Goal: Book appointment/travel/reservation

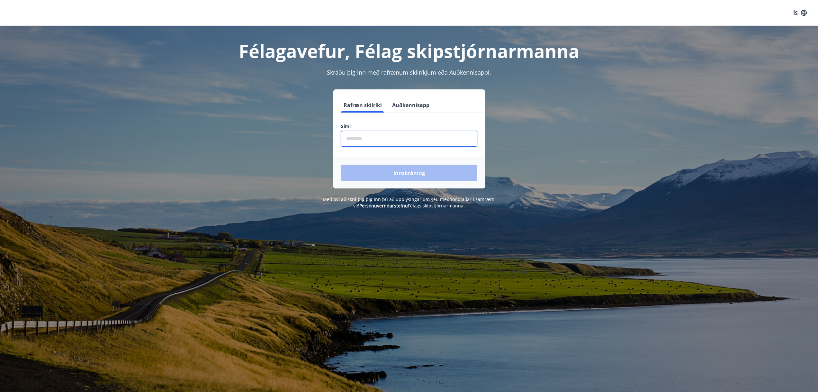
click at [381, 137] on input "phone" at bounding box center [409, 139] width 136 height 16
type input "********"
click at [341, 165] on button "Innskráning" at bounding box center [409, 173] width 136 height 16
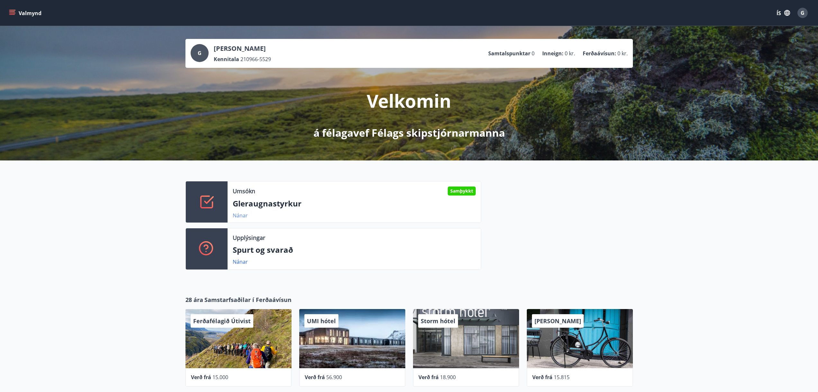
click at [239, 215] on font "Nánar" at bounding box center [240, 215] width 15 height 7
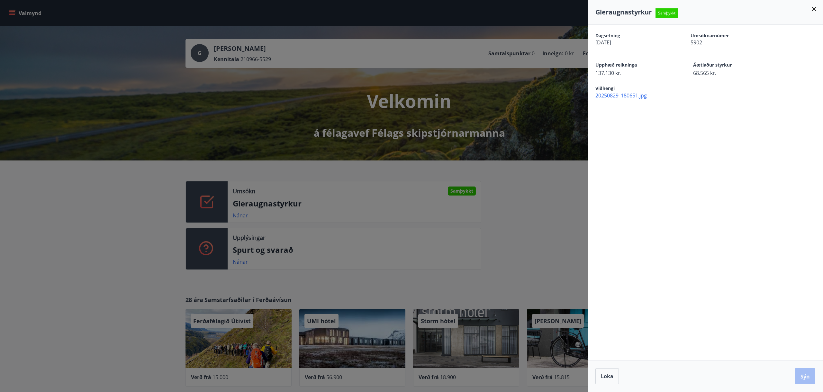
click at [814, 8] on icon at bounding box center [814, 9] width 8 height 8
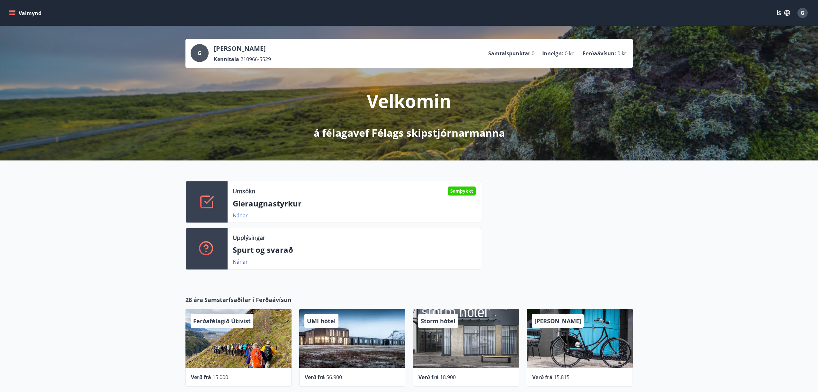
click at [13, 13] on icon "matseðill" at bounding box center [12, 13] width 7 height 1
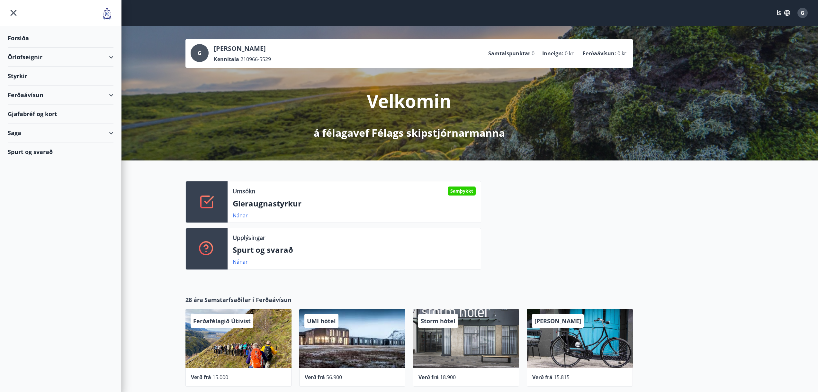
click at [24, 56] on font "Örlofseignir" at bounding box center [25, 57] width 35 height 8
click at [22, 72] on font "Framboð" at bounding box center [25, 73] width 24 height 8
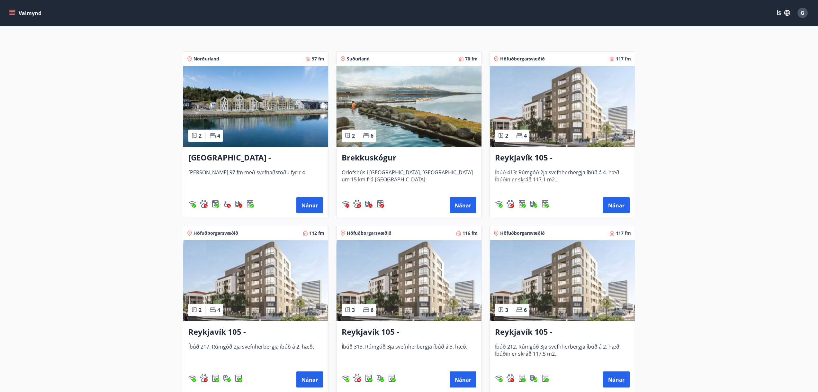
scroll to position [96, 0]
click at [464, 379] on font "Nánar" at bounding box center [463, 379] width 16 height 7
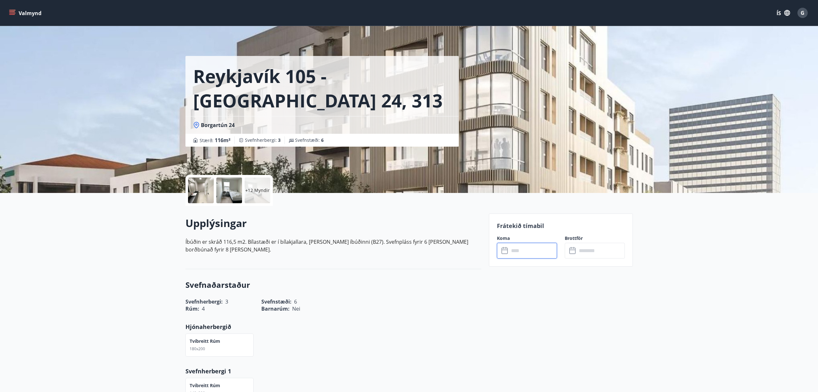
click at [525, 251] on input "text" at bounding box center [533, 251] width 48 height 16
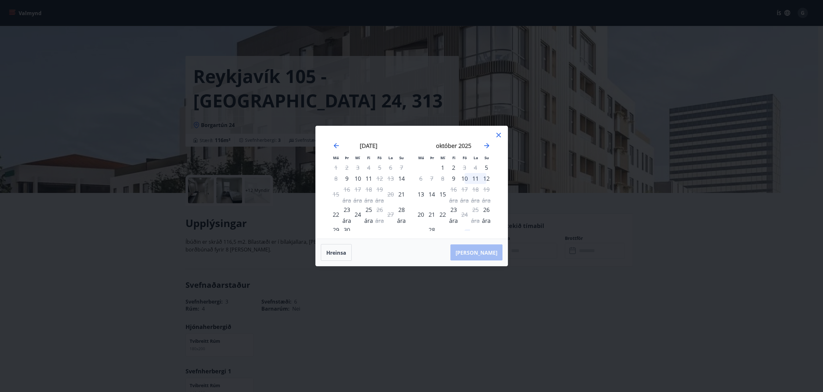
click at [499, 135] on icon at bounding box center [499, 135] width 8 height 8
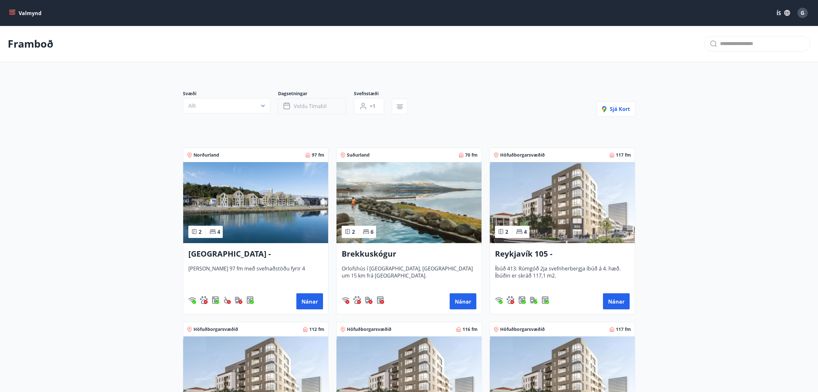
click at [321, 108] on font "Veldu tímabil" at bounding box center [310, 106] width 33 height 7
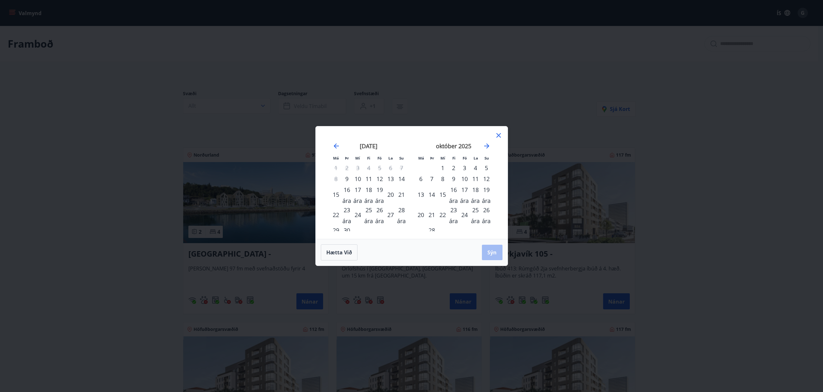
click at [389, 213] on font "27" at bounding box center [390, 215] width 6 height 8
click at [402, 209] on font "28 ára" at bounding box center [401, 215] width 9 height 19
click at [494, 251] on font "Sýn" at bounding box center [491, 252] width 9 height 7
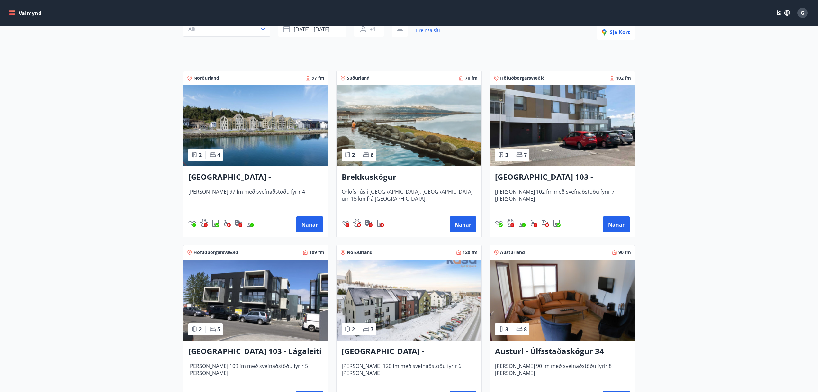
scroll to position [64, 0]
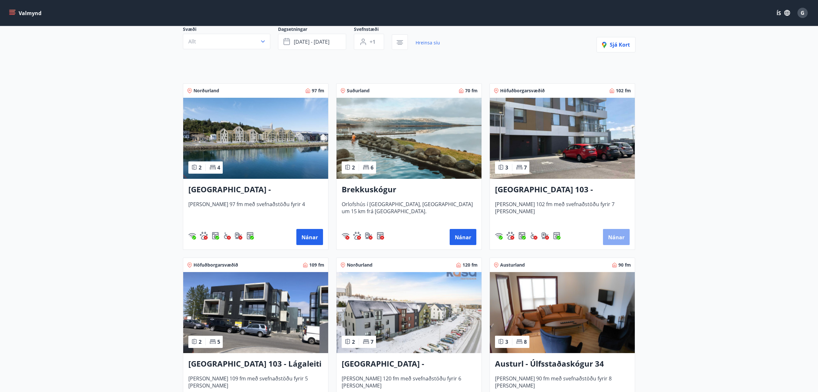
click at [610, 241] on font "Nánar" at bounding box center [616, 237] width 16 height 7
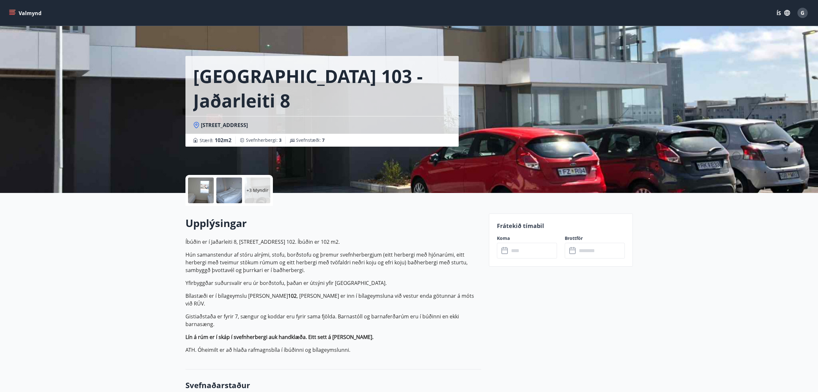
click at [256, 190] on font "+3 Myndir" at bounding box center [257, 190] width 22 height 6
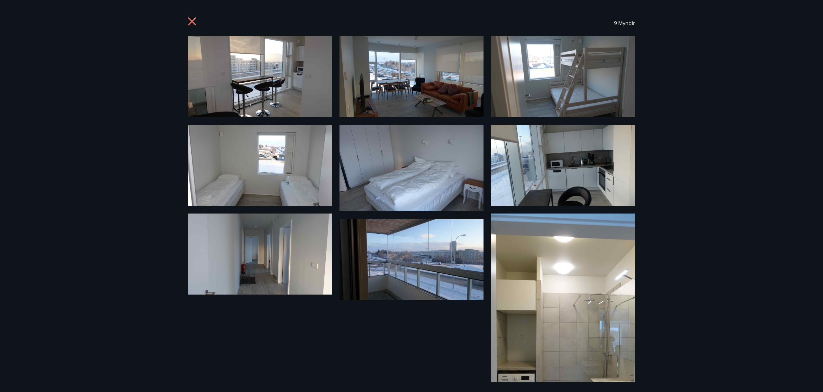
click at [192, 21] on icon at bounding box center [192, 22] width 2 height 2
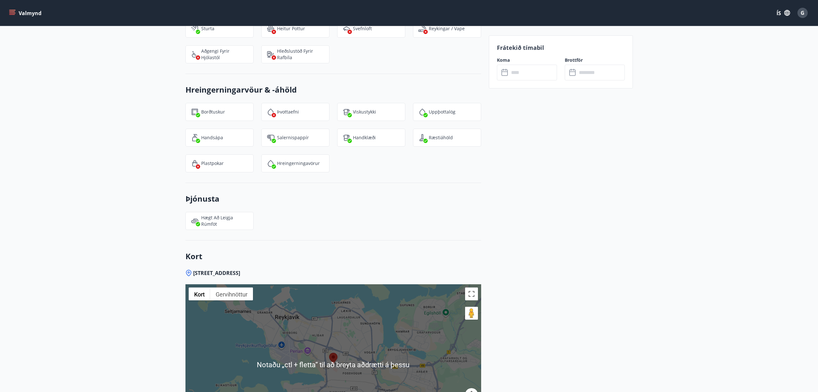
scroll to position [841, 0]
